Goal: Task Accomplishment & Management: Use online tool/utility

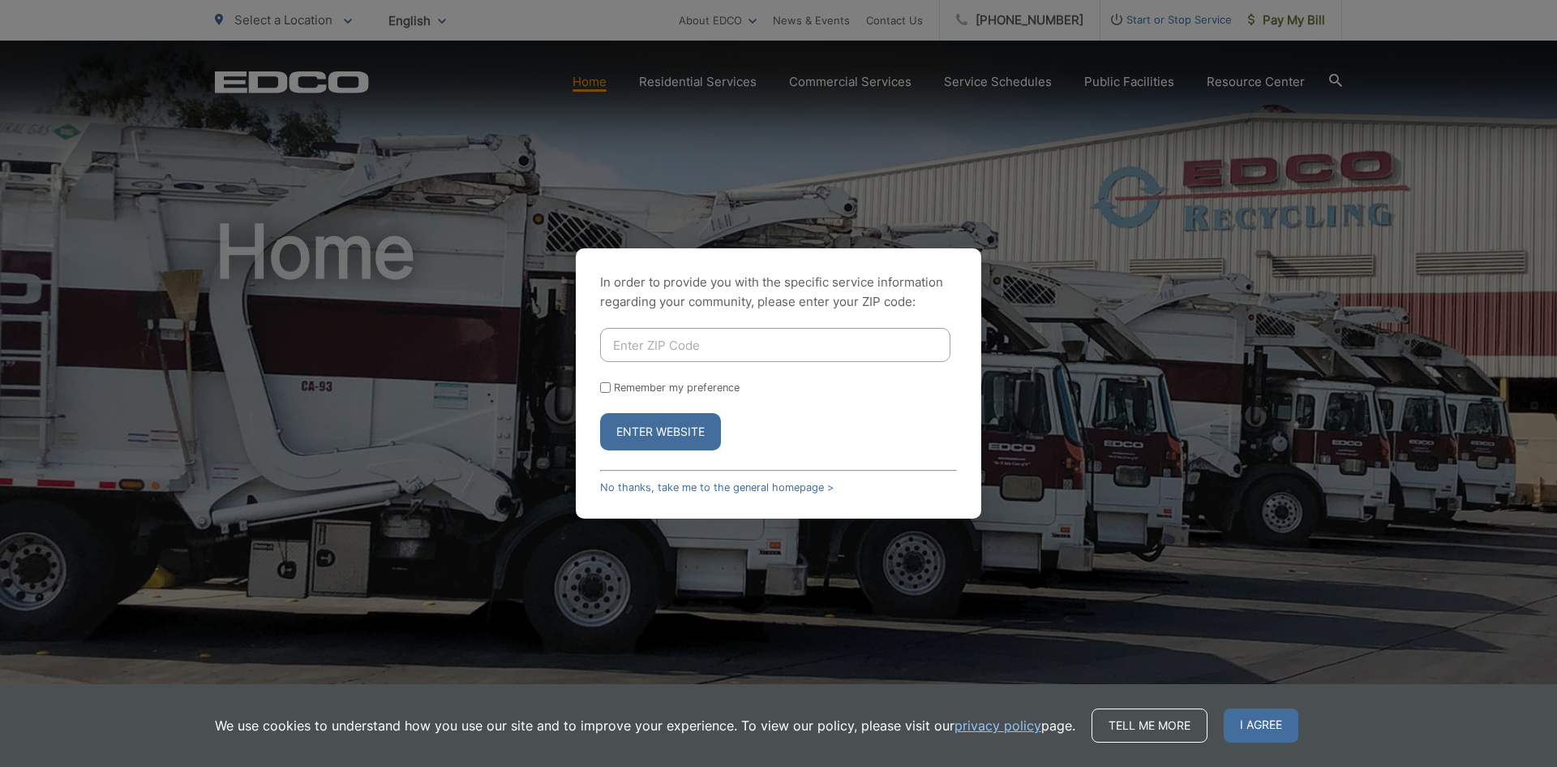
click at [646, 343] on input "Enter ZIP Code" at bounding box center [775, 345] width 350 height 34
type input "92028"
click at [606, 389] on input "Remember my preference" at bounding box center [605, 387] width 11 height 11
checkbox input "true"
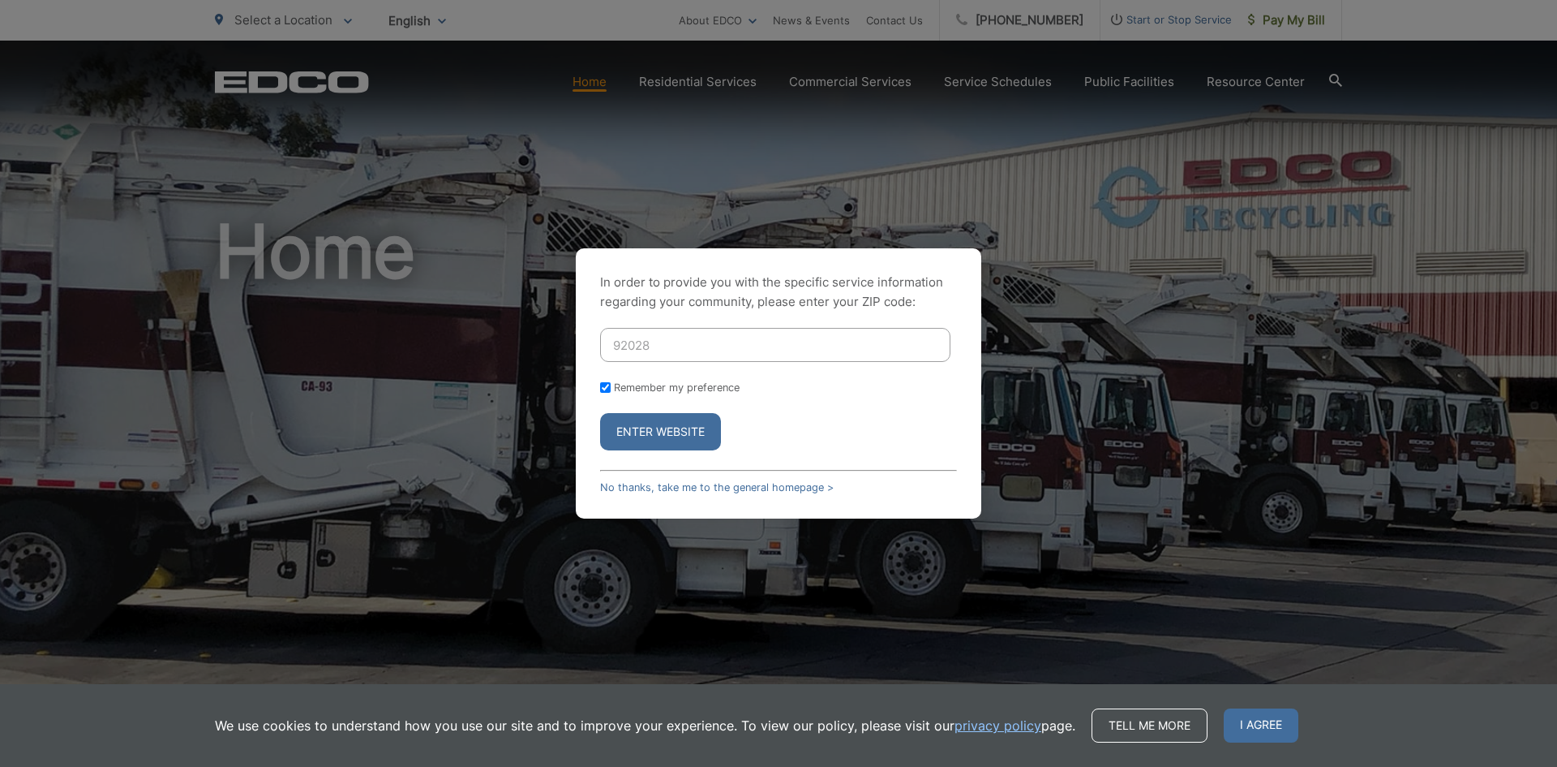
click at [663, 427] on button "Enter Website" at bounding box center [660, 431] width 121 height 37
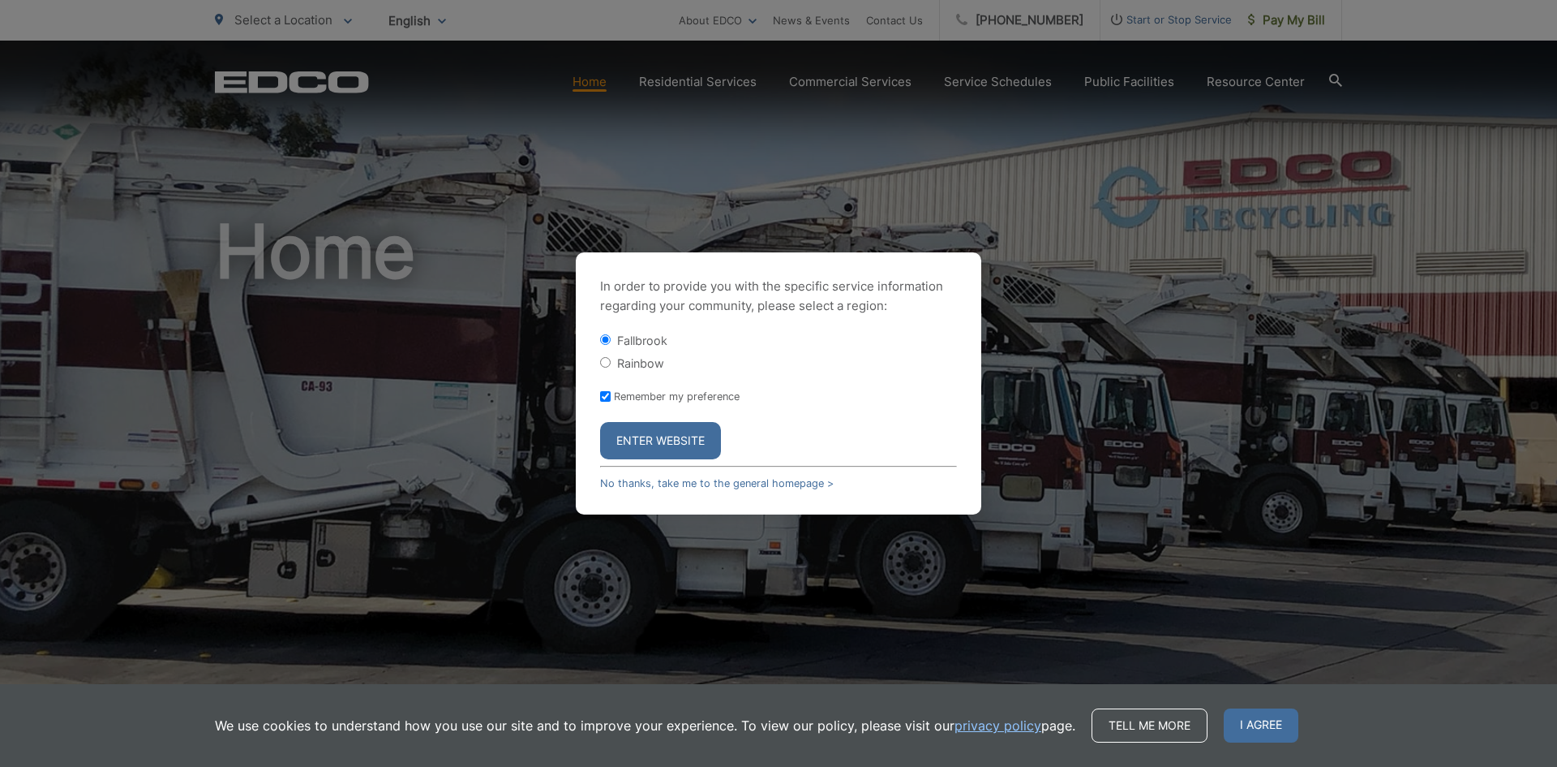
click at [665, 440] on button "Enter Website" at bounding box center [660, 440] width 121 height 37
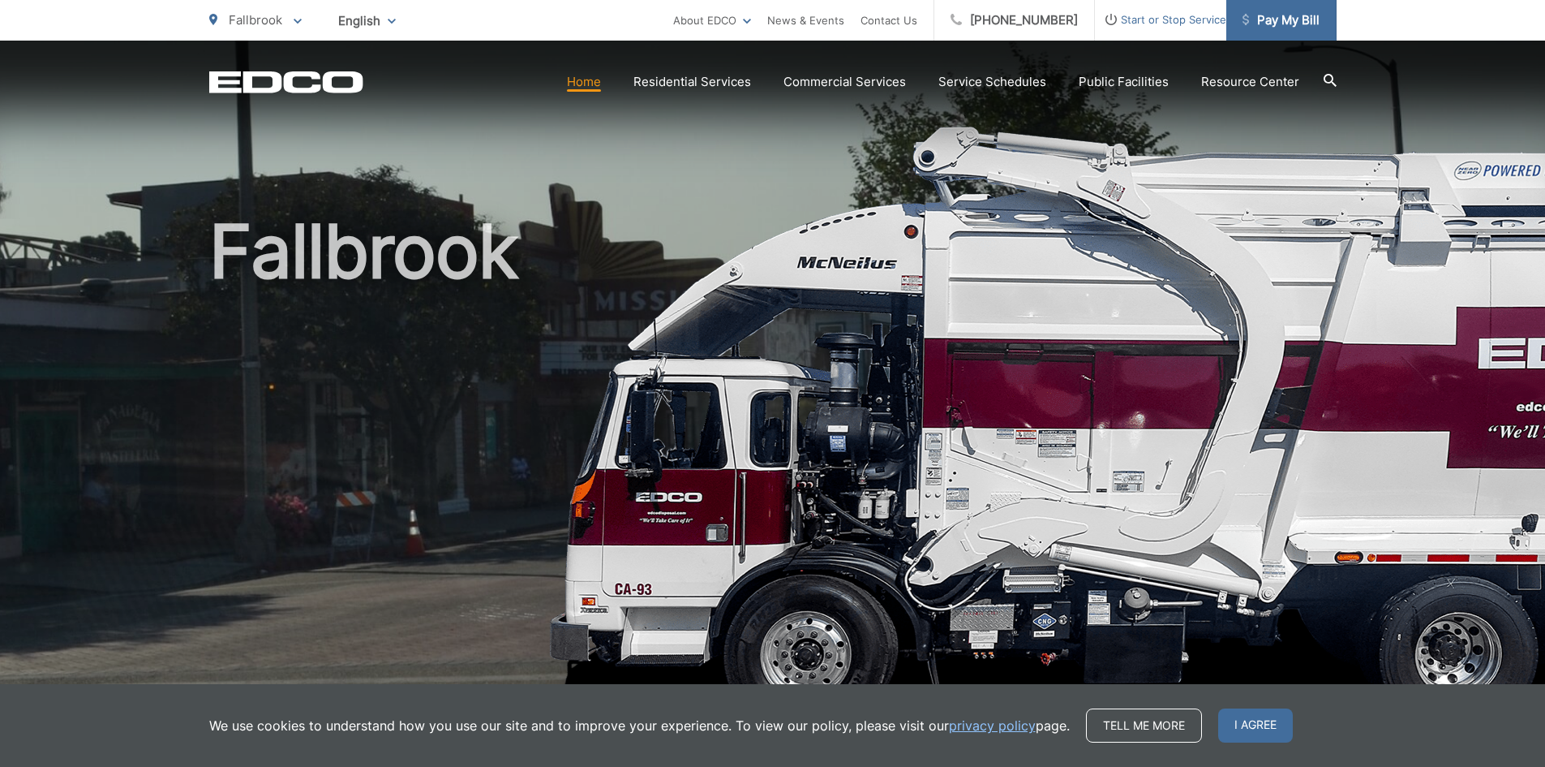
click at [1287, 23] on span "Pay My Bill" at bounding box center [1281, 20] width 77 height 19
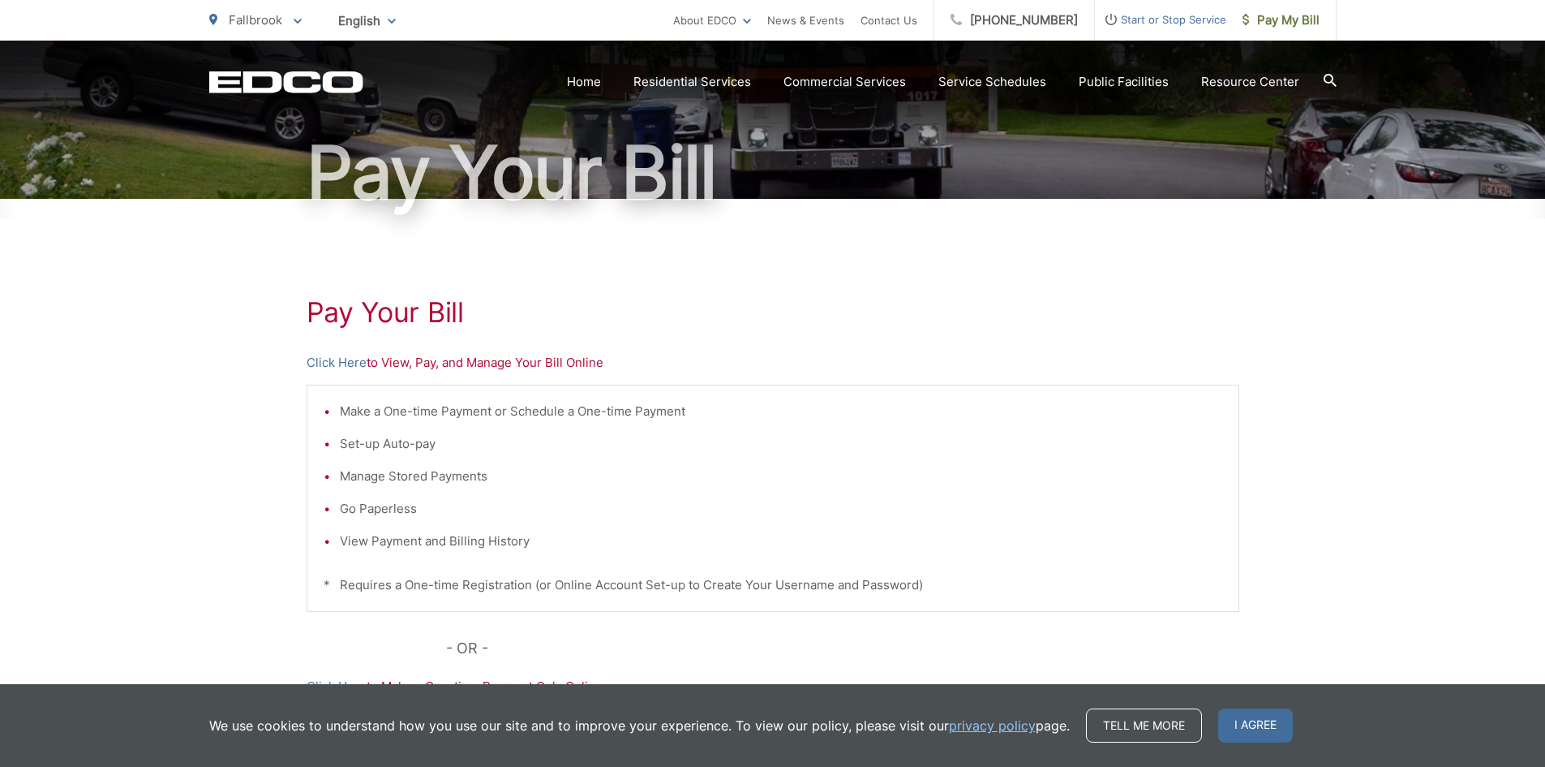
scroll to position [162, 0]
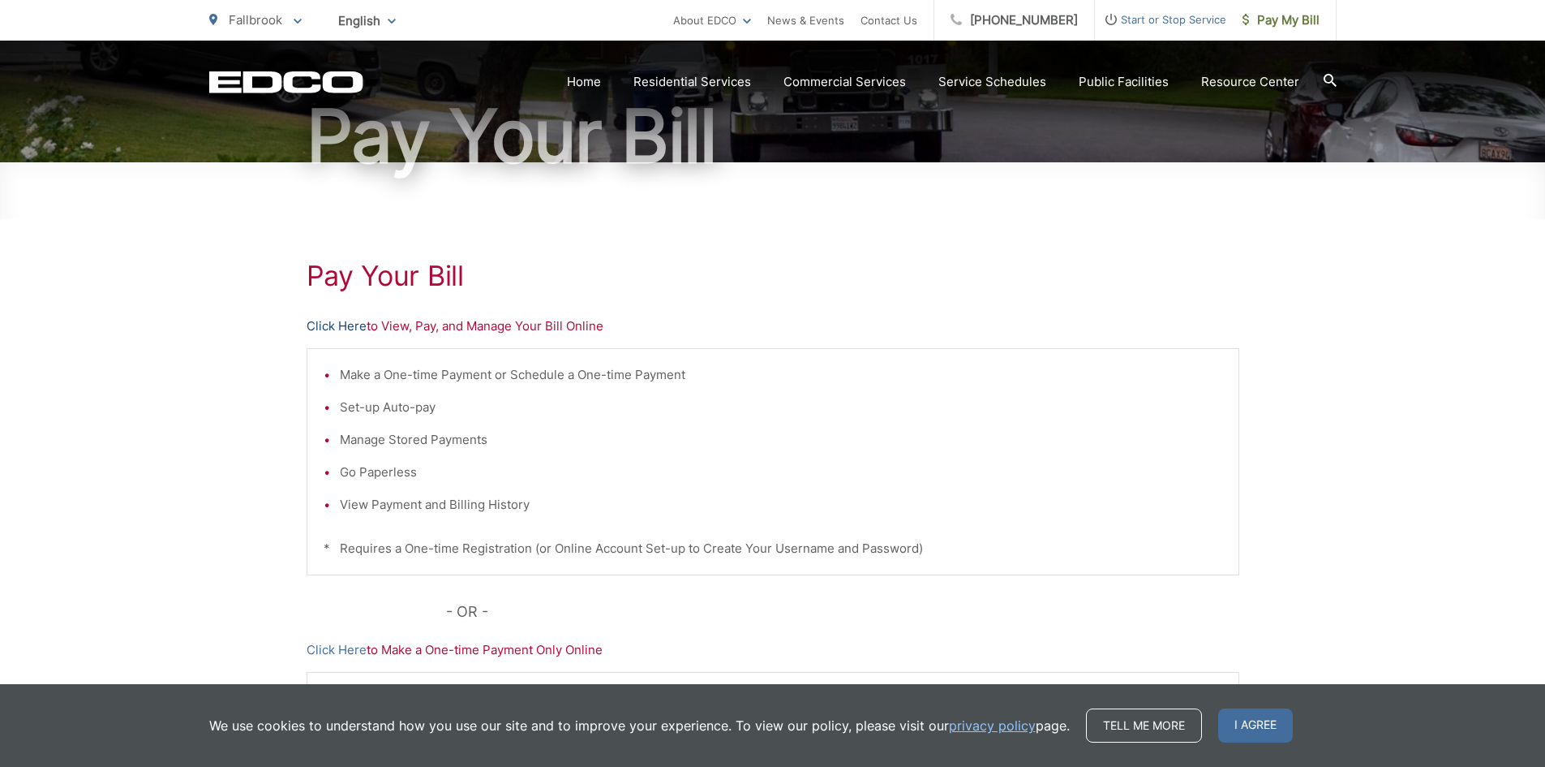
click at [329, 328] on link "Click Here" at bounding box center [337, 325] width 60 height 19
